Goal: Task Accomplishment & Management: Manage account settings

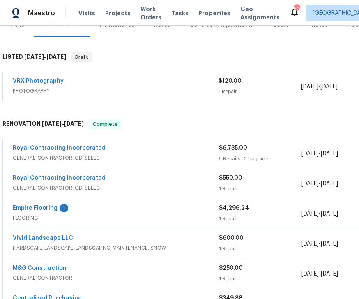
scroll to position [112, 0]
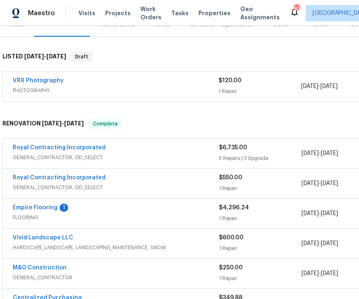
click at [44, 208] on link "Empire Flooring" at bounding box center [35, 208] width 45 height 6
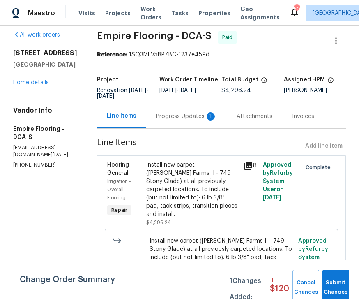
scroll to position [8, 0]
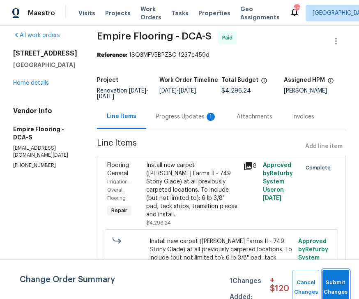
click at [338, 287] on span "Submit Changes" at bounding box center [336, 287] width 18 height 19
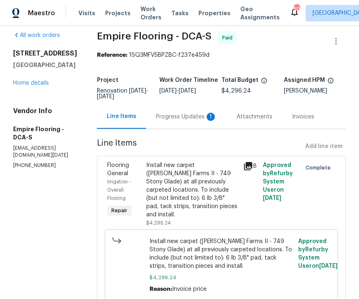
scroll to position [26, 0]
click at [189, 113] on div "Progress Updates 1" at bounding box center [186, 117] width 61 height 8
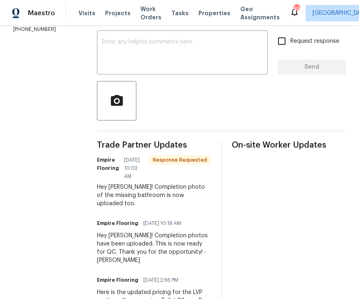
scroll to position [152, 0]
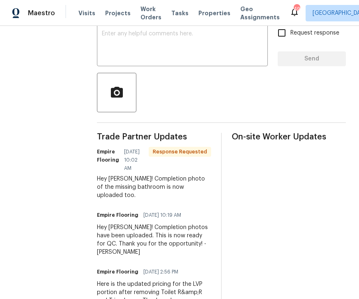
click at [163, 31] on textarea at bounding box center [182, 45] width 161 height 29
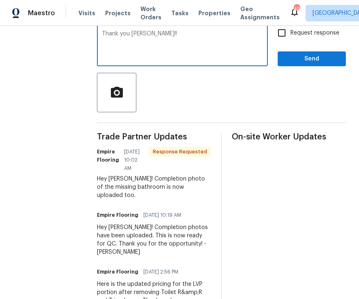
type textarea "Thank you [PERSON_NAME]!!"
click at [323, 54] on span "Send" at bounding box center [311, 59] width 55 height 10
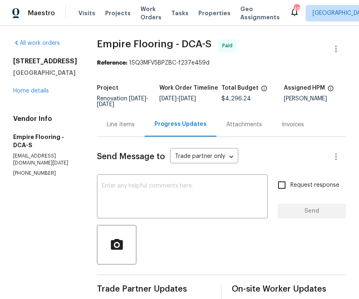
scroll to position [0, 0]
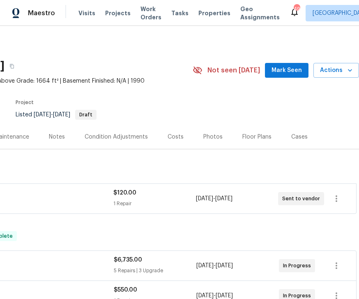
scroll to position [0, 105]
click at [176, 133] on div "Costs" at bounding box center [176, 137] width 16 height 8
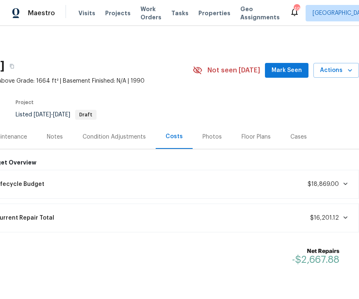
click at [256, 187] on div "Lifecycle Budget $18,869.00" at bounding box center [172, 184] width 364 height 18
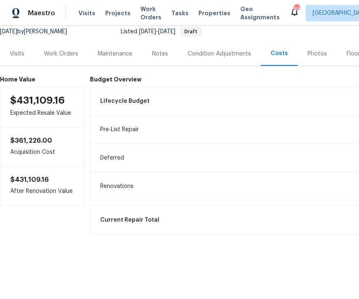
scroll to position [83, 0]
